Goal: Information Seeking & Learning: Compare options

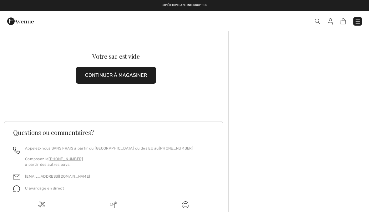
click at [357, 23] on img at bounding box center [358, 21] width 6 height 6
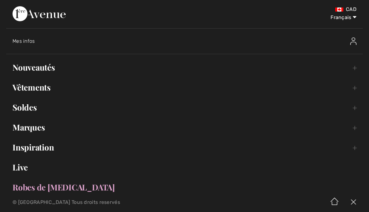
click at [31, 44] on div "Mes infos" at bounding box center [144, 41] width 263 height 6
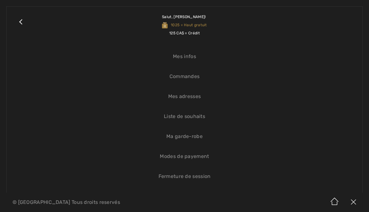
click at [192, 80] on link "Commandes" at bounding box center [184, 77] width 343 height 14
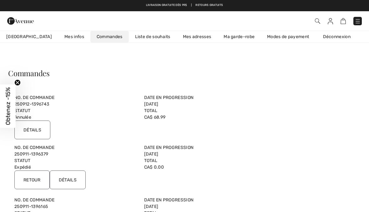
click at [35, 126] on input "Détails" at bounding box center [32, 130] width 36 height 19
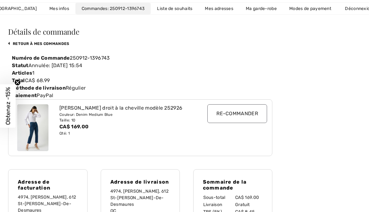
scroll to position [42, 0]
click at [38, 132] on img at bounding box center [32, 127] width 31 height 47
click at [243, 118] on input "Re-commander" at bounding box center [237, 113] width 60 height 19
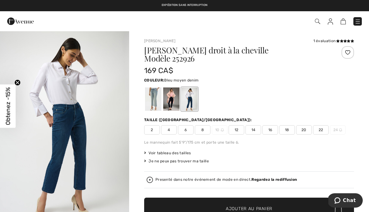
click at [358, 23] on img at bounding box center [358, 21] width 6 height 6
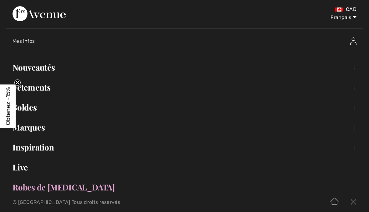
click at [30, 43] on span "Mes infos" at bounding box center [24, 41] width 23 height 6
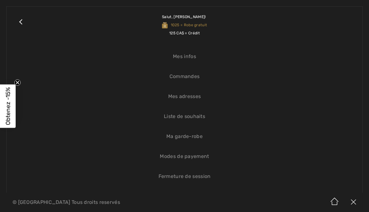
click at [194, 79] on link "Commandes" at bounding box center [184, 77] width 343 height 14
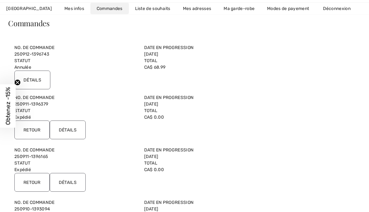
scroll to position [50, 0]
click at [36, 78] on input "Détails" at bounding box center [32, 79] width 36 height 19
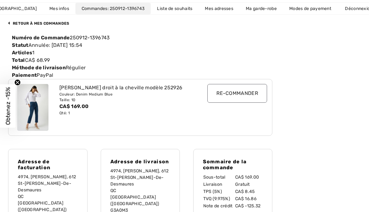
scroll to position [62, 0]
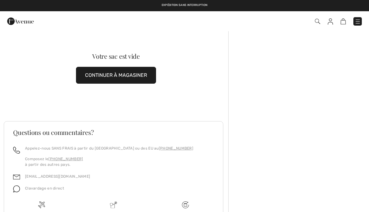
click at [358, 22] on img at bounding box center [358, 21] width 6 height 6
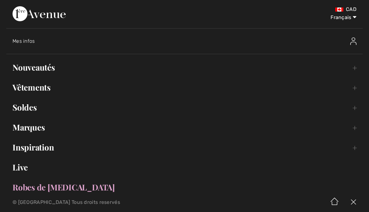
click at [46, 88] on link "Vêtements Toggle submenu" at bounding box center [184, 88] width 356 height 14
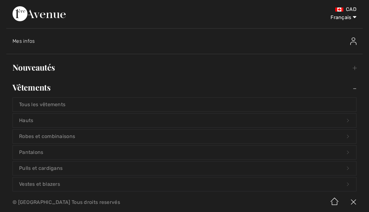
click at [32, 39] on span "Mes infos" at bounding box center [24, 41] width 23 height 6
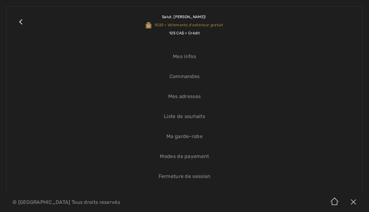
click at [196, 81] on link "Commandes" at bounding box center [184, 77] width 343 height 14
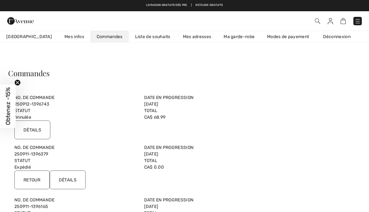
click at [36, 127] on input "Détails" at bounding box center [32, 130] width 36 height 19
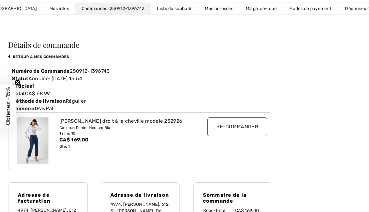
scroll to position [35, 0]
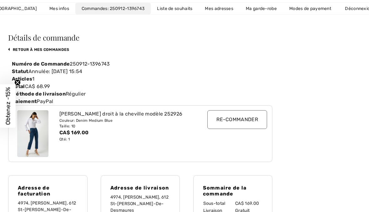
click at [33, 132] on img at bounding box center [32, 134] width 31 height 47
click at [39, 136] on img at bounding box center [32, 133] width 31 height 47
click at [238, 119] on input "Re-commander" at bounding box center [237, 119] width 60 height 19
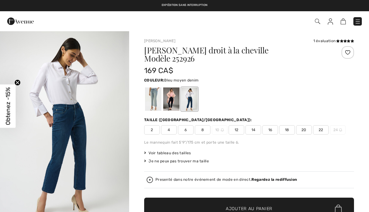
checkbox input "true"
click at [191, 92] on div at bounding box center [189, 99] width 16 height 23
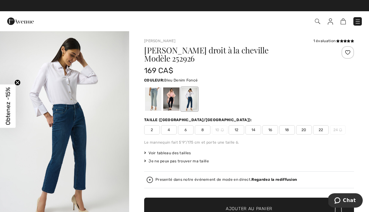
click at [172, 94] on div at bounding box center [171, 99] width 16 height 23
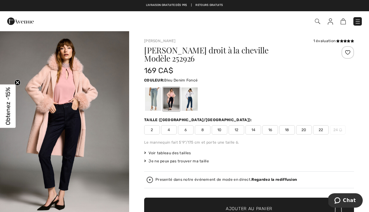
click at [361, 22] on img at bounding box center [358, 21] width 6 height 6
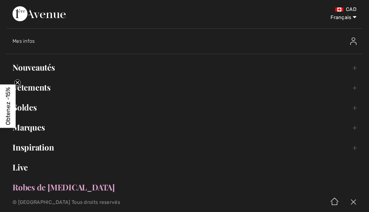
click at [43, 91] on link "Vêtements Toggle submenu" at bounding box center [184, 88] width 356 height 14
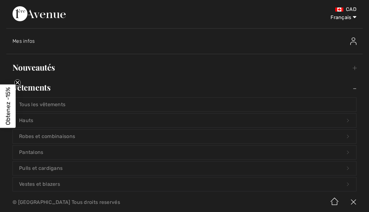
click at [27, 41] on span "Mes infos" at bounding box center [24, 41] width 23 height 6
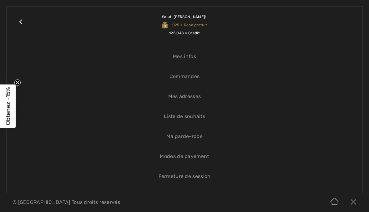
click at [191, 81] on link "Commandes" at bounding box center [184, 77] width 343 height 14
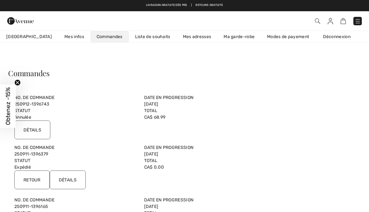
click at [40, 130] on input "Détails" at bounding box center [32, 130] width 36 height 19
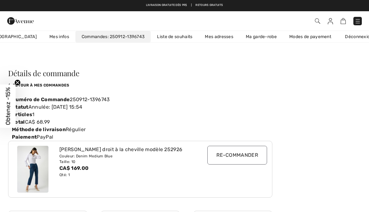
click at [316, 20] on img at bounding box center [317, 20] width 5 height 5
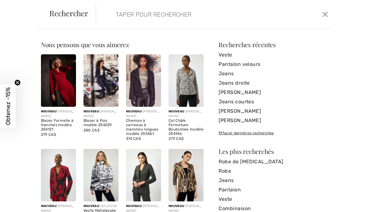
click at [186, 20] on input "search" at bounding box center [189, 14] width 157 height 19
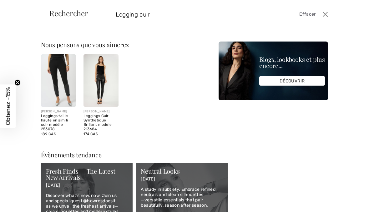
type input "Legging cuir"
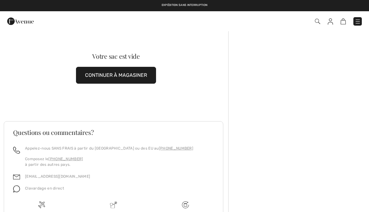
click at [357, 23] on img at bounding box center [358, 21] width 6 height 6
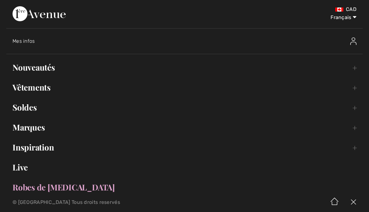
click at [51, 67] on link "Nouveautés Toggle submenu" at bounding box center [184, 68] width 356 height 14
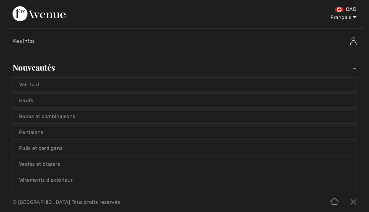
click at [40, 87] on link "Voir tout" at bounding box center [184, 85] width 343 height 14
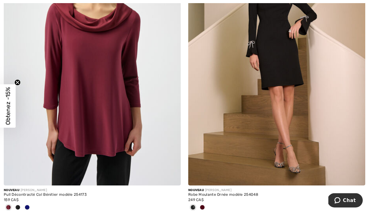
scroll to position [167, 0]
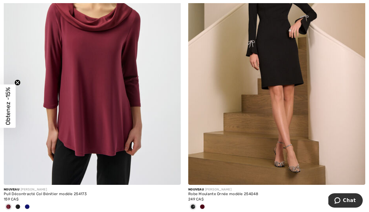
click at [110, 105] on img at bounding box center [92, 52] width 177 height 265
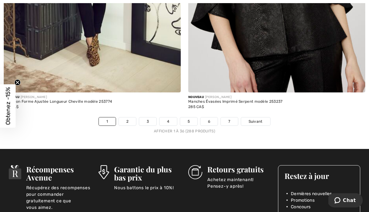
scroll to position [5429, 0]
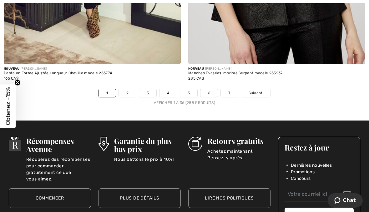
click at [131, 91] on link "2" at bounding box center [127, 93] width 17 height 8
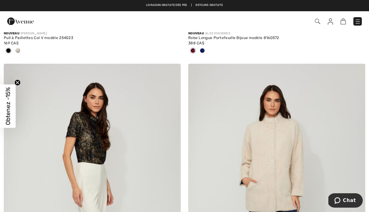
scroll to position [5137, 0]
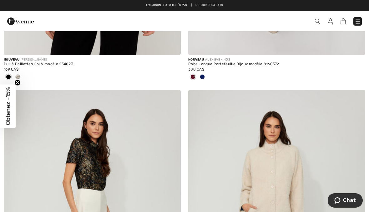
click at [319, 21] on img at bounding box center [317, 21] width 5 height 5
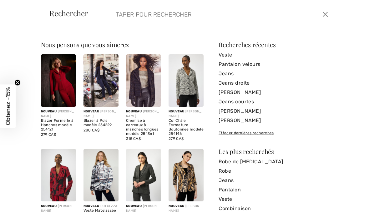
click at [158, 18] on input "search" at bounding box center [189, 14] width 157 height 19
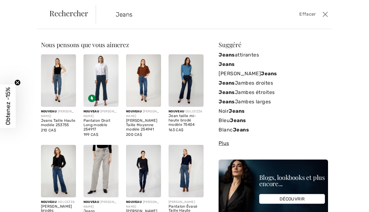
type input "Jeans"
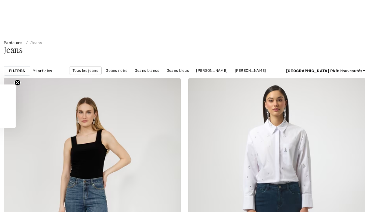
checkbox input "true"
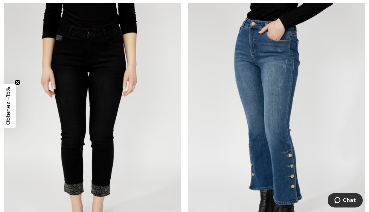
scroll to position [3350, 0]
click at [281, 83] on img at bounding box center [276, 130] width 177 height 265
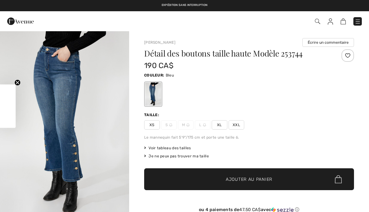
checkbox input "true"
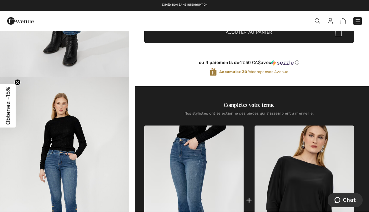
scroll to position [147, 0]
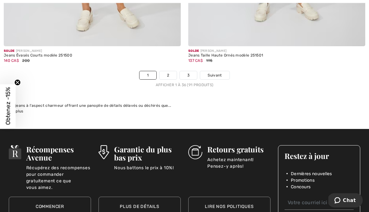
scroll to position [5397, 0]
click at [173, 72] on link "2" at bounding box center [167, 75] width 17 height 8
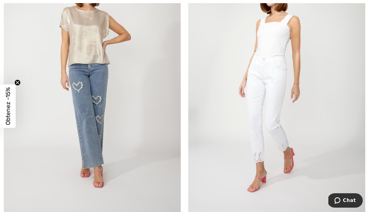
scroll to position [150, 0]
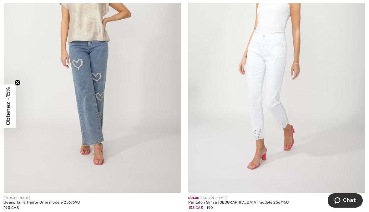
click at [89, 76] on img at bounding box center [92, 60] width 177 height 265
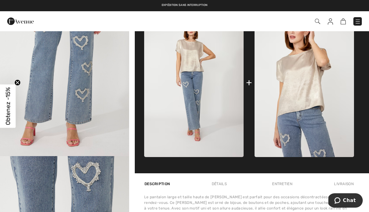
scroll to position [256, 0]
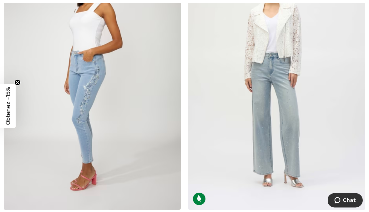
scroll to position [1304, 0]
click at [292, 102] on img at bounding box center [276, 77] width 177 height 265
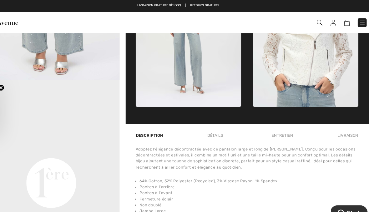
scroll to position [339, 0]
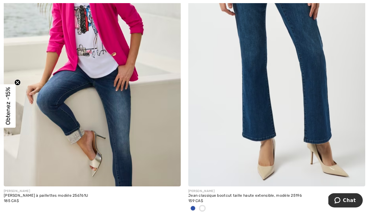
scroll to position [2849, 0]
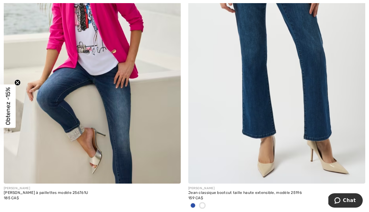
click at [325, 80] on img at bounding box center [276, 50] width 177 height 265
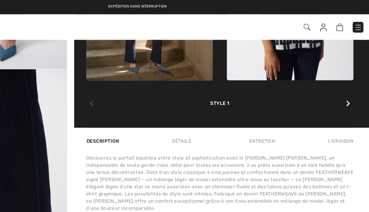
scroll to position [361, 0]
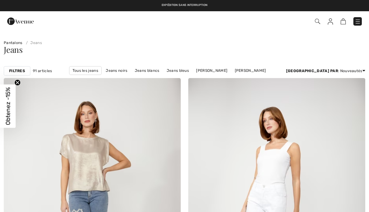
checkbox input "true"
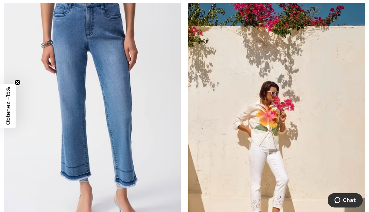
scroll to position [3381, 0]
click at [127, 129] on img at bounding box center [92, 109] width 177 height 265
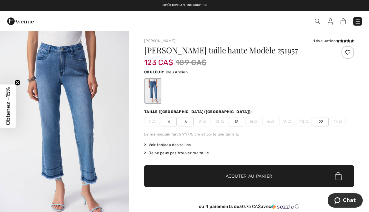
click at [210, 56] on div "Jean Évasé taille haute Modèle 251957" at bounding box center [231, 51] width 175 height 11
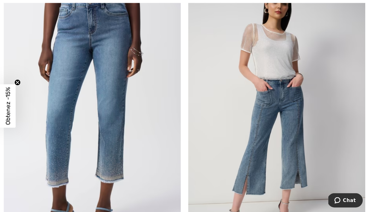
scroll to position [4012, 0]
click at [115, 114] on img at bounding box center [92, 116] width 177 height 265
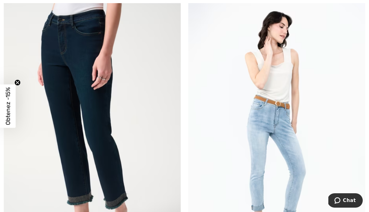
scroll to position [4598, 0]
click at [102, 132] on img at bounding box center [92, 130] width 177 height 265
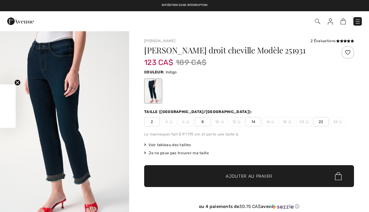
checkbox input "true"
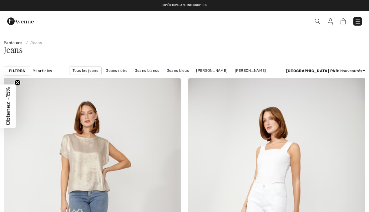
scroll to position [4598, 0]
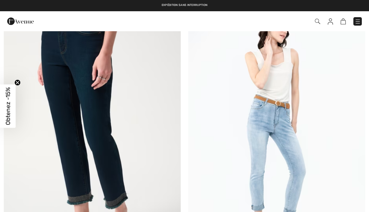
checkbox input "true"
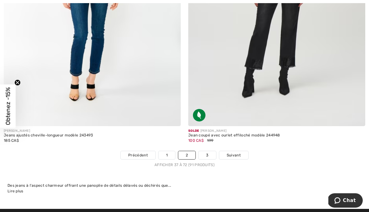
scroll to position [5326, 0]
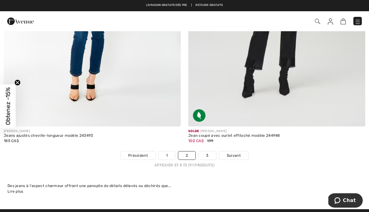
click at [210, 153] on link "3" at bounding box center [207, 156] width 17 height 8
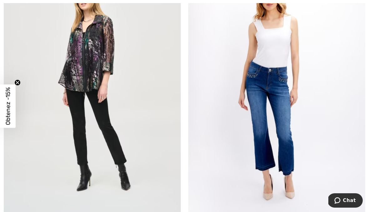
scroll to position [712, 0]
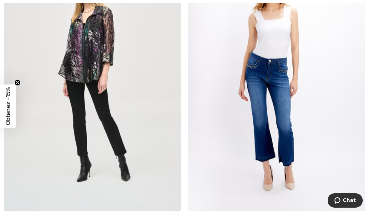
click at [287, 102] on img at bounding box center [276, 78] width 177 height 265
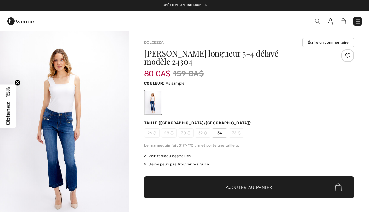
checkbox input "true"
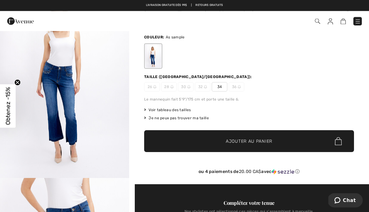
scroll to position [25, 0]
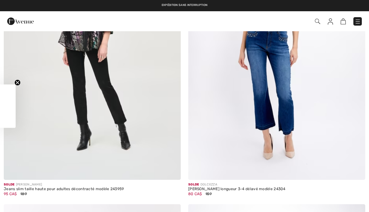
checkbox input "true"
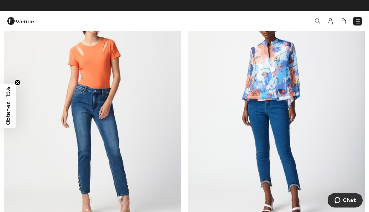
scroll to position [1918, 0]
click at [282, 128] on img at bounding box center [276, 112] width 177 height 265
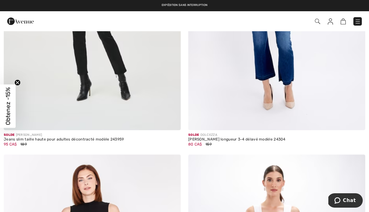
scroll to position [770, 0]
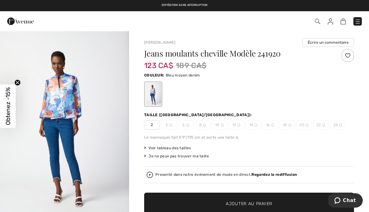
click at [360, 20] on img at bounding box center [358, 21] width 6 height 6
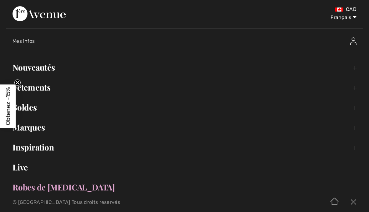
click at [34, 109] on link "Soldes Toggle submenu" at bounding box center [184, 108] width 356 height 14
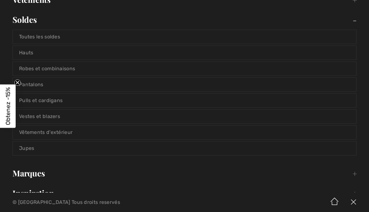
scroll to position [88, 0]
click at [39, 89] on link "Pantalons" at bounding box center [184, 85] width 343 height 14
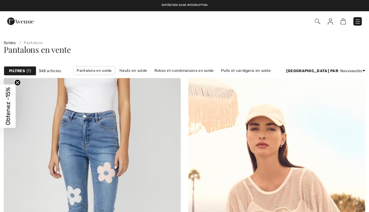
checkbox input "true"
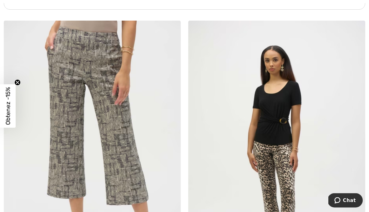
scroll to position [3768, 0]
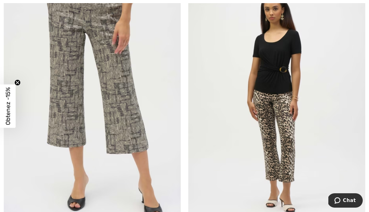
click at [286, 120] on img at bounding box center [276, 101] width 177 height 265
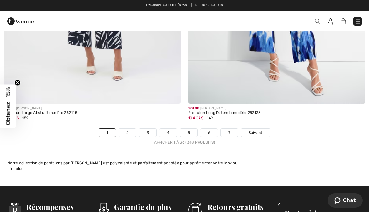
scroll to position [5371, 0]
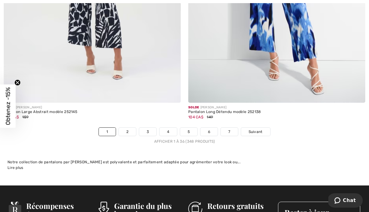
click at [130, 128] on link "2" at bounding box center [127, 132] width 17 height 8
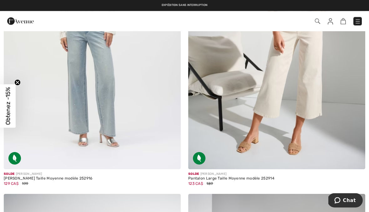
scroll to position [174, 0]
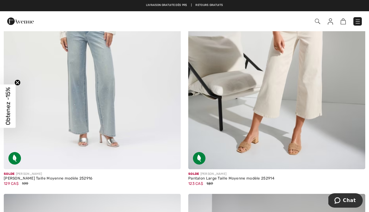
click at [108, 84] on img at bounding box center [92, 36] width 177 height 265
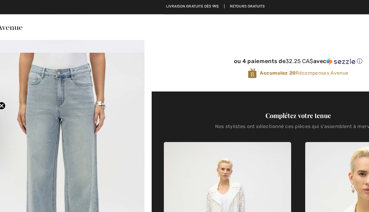
scroll to position [170, 0]
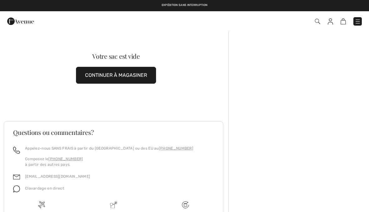
click at [316, 21] on img at bounding box center [317, 21] width 5 height 5
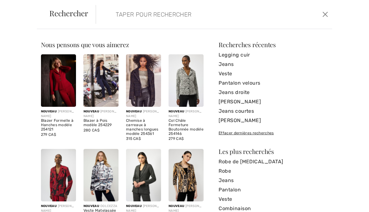
click at [180, 21] on input "search" at bounding box center [189, 14] width 157 height 19
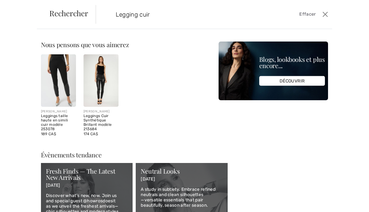
type input "Legging cuir"
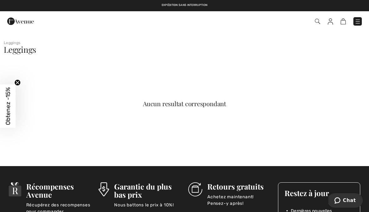
click at [320, 22] on img at bounding box center [317, 21] width 5 height 5
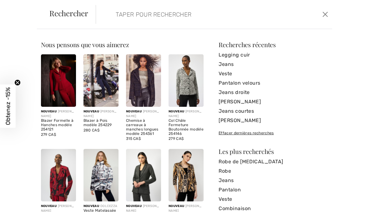
click at [192, 23] on input "search" at bounding box center [189, 14] width 157 height 19
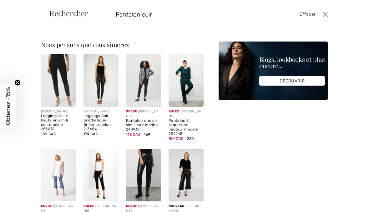
type input "Pantalon cuir"
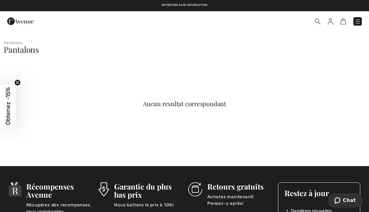
click at [319, 23] on img at bounding box center [317, 21] width 5 height 5
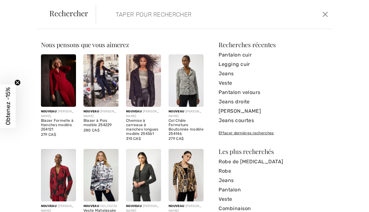
click at [211, 23] on input "search" at bounding box center [189, 14] width 157 height 19
type input "Cuir"
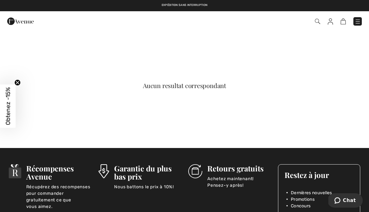
click at [318, 23] on img at bounding box center [317, 21] width 5 height 5
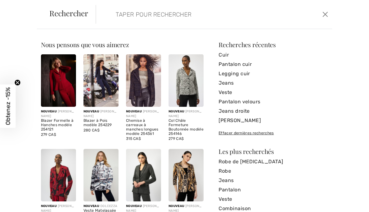
click at [246, 77] on link "Legging cuir" at bounding box center [273, 73] width 109 height 9
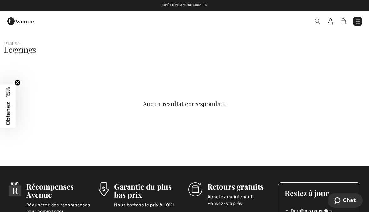
click at [359, 20] on img at bounding box center [358, 21] width 6 height 6
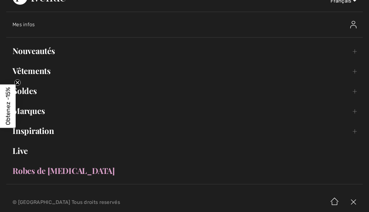
scroll to position [15, 0]
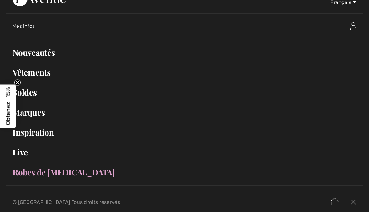
click at [43, 79] on link "Vêtements Toggle submenu" at bounding box center [184, 73] width 356 height 14
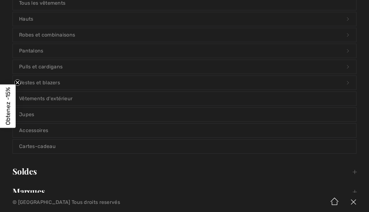
scroll to position [93, 0]
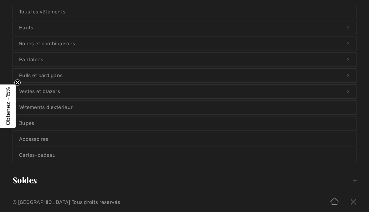
click at [41, 62] on link "Pantalons Open submenu" at bounding box center [184, 60] width 343 height 14
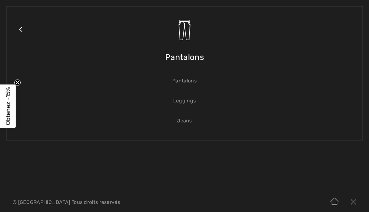
click at [195, 105] on link "Leggings" at bounding box center [184, 101] width 343 height 14
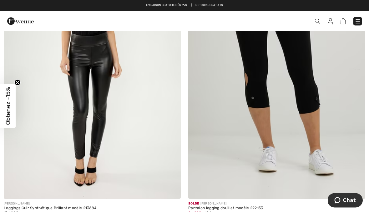
scroll to position [725, 0]
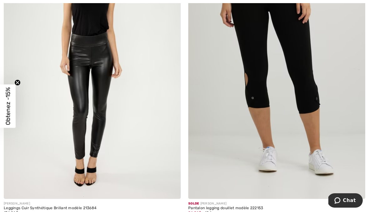
click at [104, 71] on img at bounding box center [92, 66] width 177 height 265
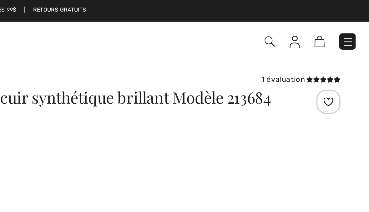
click at [355, 20] on img at bounding box center [358, 21] width 6 height 6
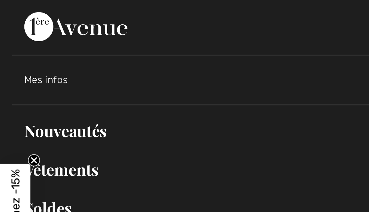
click at [45, 89] on link "Vêtements Toggle submenu" at bounding box center [184, 88] width 356 height 14
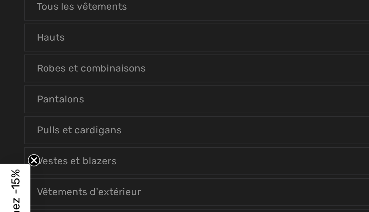
scroll to position [101, 0]
click at [37, 52] on link "Pantalons Open submenu" at bounding box center [184, 51] width 343 height 14
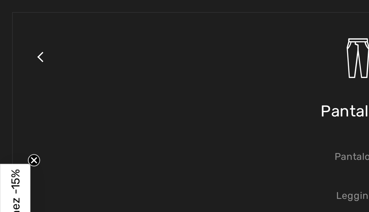
click at [179, 81] on link "Pantalons" at bounding box center [184, 81] width 343 height 14
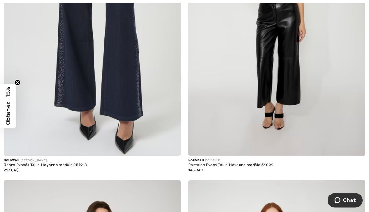
scroll to position [4138, 0]
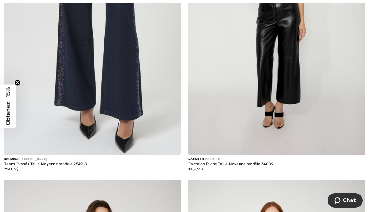
click at [289, 68] on img at bounding box center [276, 22] width 177 height 265
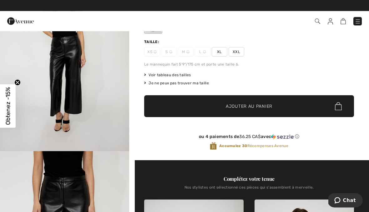
scroll to position [73, 0]
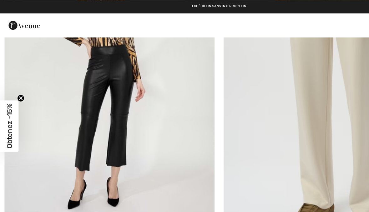
scroll to position [4969, 0]
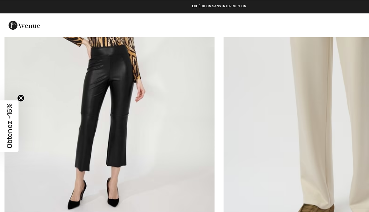
click at [101, 76] on img at bounding box center [92, 71] width 177 height 265
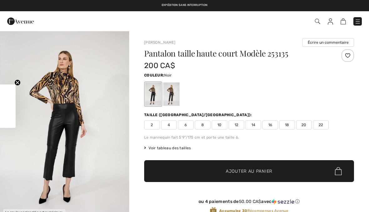
checkbox input "true"
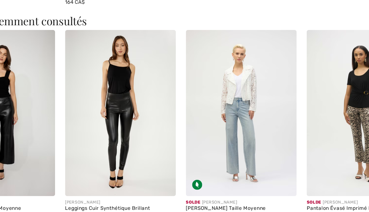
scroll to position [917, 0]
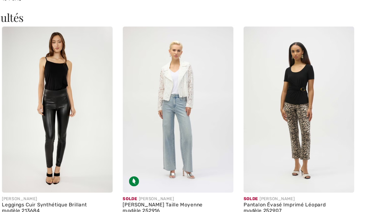
click at [185, 98] on img at bounding box center [226, 114] width 83 height 124
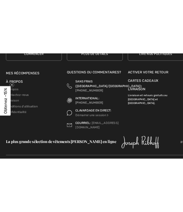
scroll to position [1812, 0]
